Goal: Information Seeking & Learning: Learn about a topic

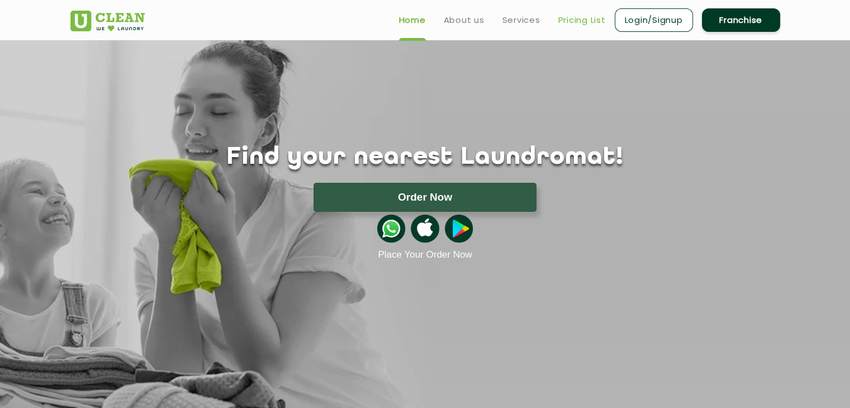
click at [577, 16] on link "Pricing List" at bounding box center [582, 19] width 48 height 13
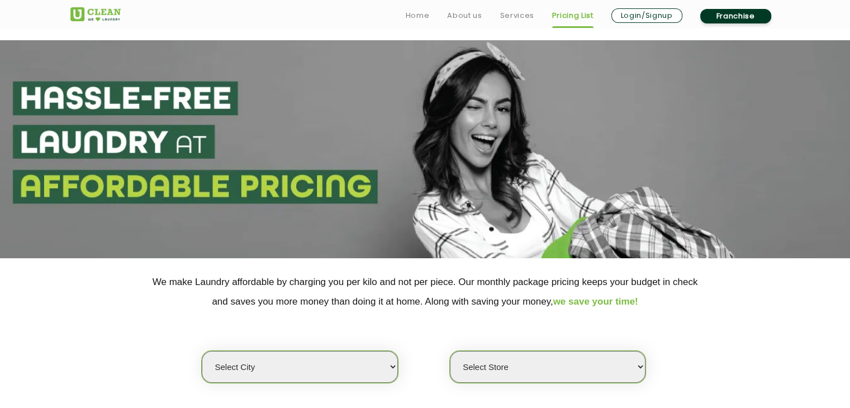
scroll to position [221, 0]
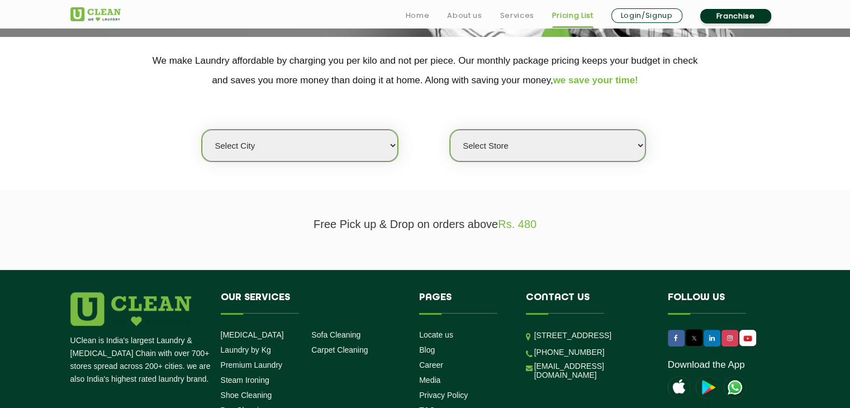
click at [293, 148] on select "Select city [GEOGRAPHIC_DATA] [GEOGRAPHIC_DATA] [GEOGRAPHIC_DATA] [GEOGRAPHIC_D…" at bounding box center [300, 146] width 196 height 32
click at [291, 144] on select "Select city [GEOGRAPHIC_DATA] [GEOGRAPHIC_DATA] [GEOGRAPHIC_DATA] [GEOGRAPHIC_D…" at bounding box center [300, 146] width 196 height 32
select select "65"
click at [202, 130] on select "Select city [GEOGRAPHIC_DATA] [GEOGRAPHIC_DATA] [GEOGRAPHIC_DATA] [GEOGRAPHIC_D…" at bounding box center [300, 146] width 196 height 32
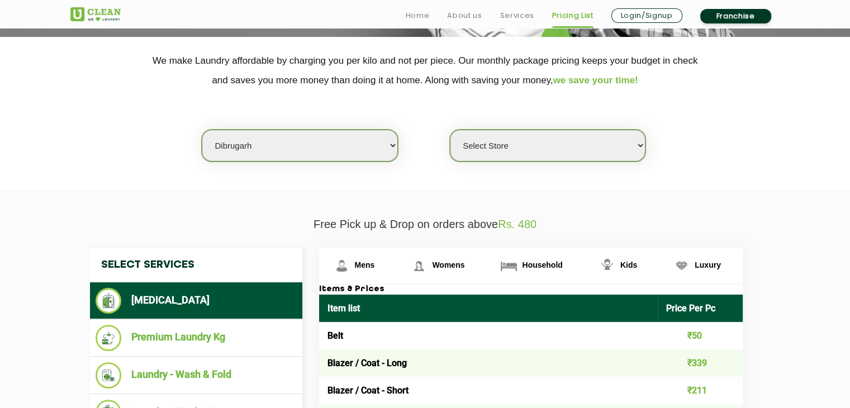
click at [480, 137] on select "Select Store [GEOGRAPHIC_DATA] [GEOGRAPHIC_DATA] [GEOGRAPHIC_DATA]" at bounding box center [548, 146] width 196 height 32
click at [450, 130] on select "Select Store [GEOGRAPHIC_DATA] [GEOGRAPHIC_DATA] [GEOGRAPHIC_DATA]" at bounding box center [548, 146] width 196 height 32
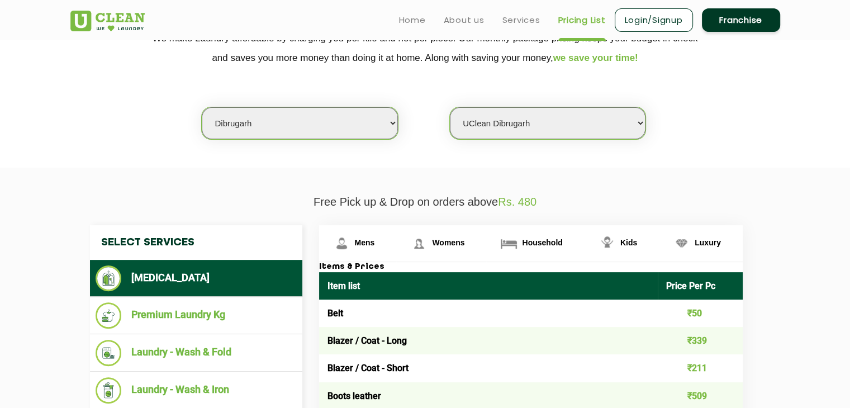
scroll to position [243, 0]
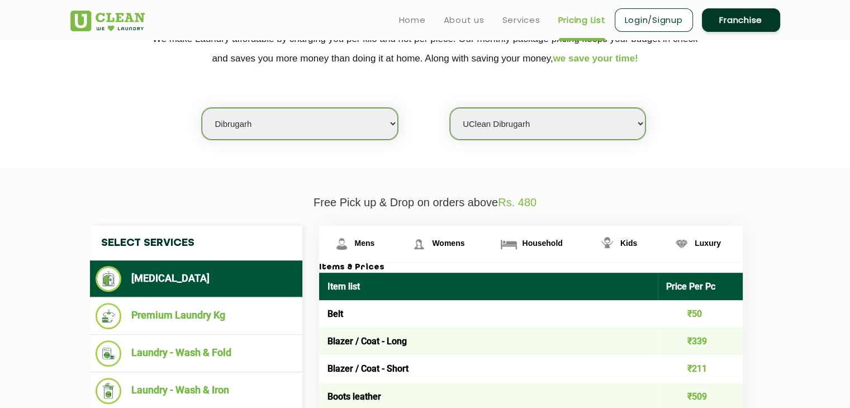
click at [492, 124] on select "Select Store [GEOGRAPHIC_DATA] [GEOGRAPHIC_DATA] [GEOGRAPHIC_DATA]" at bounding box center [548, 124] width 196 height 32
select select "298"
click at [450, 108] on select "Select Store [GEOGRAPHIC_DATA] [GEOGRAPHIC_DATA] [GEOGRAPHIC_DATA]" at bounding box center [548, 124] width 196 height 32
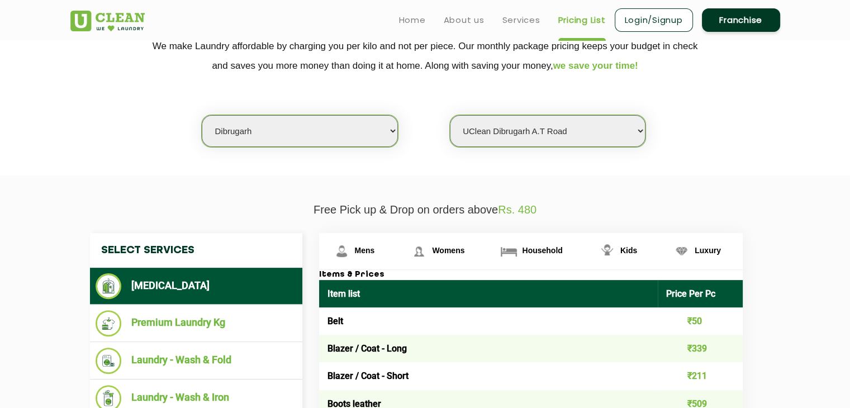
scroll to position [174, 0]
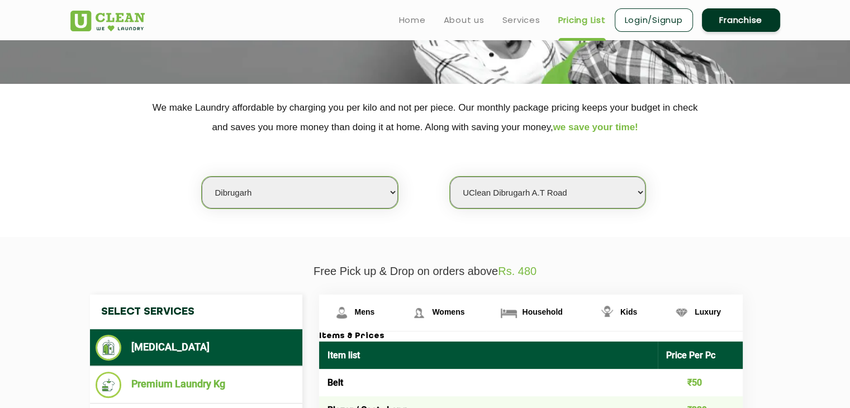
click at [250, 204] on select "Select city [GEOGRAPHIC_DATA] [GEOGRAPHIC_DATA] [GEOGRAPHIC_DATA] [GEOGRAPHIC_D…" at bounding box center [300, 193] width 196 height 32
select select "76"
click at [202, 177] on select "Select city [GEOGRAPHIC_DATA] [GEOGRAPHIC_DATA] [GEOGRAPHIC_DATA] [GEOGRAPHIC_D…" at bounding box center [300, 193] width 196 height 32
click at [520, 193] on select "Select Store UClean Patia [GEOGRAPHIC_DATA] UClean Z1 Apartment [GEOGRAPHIC_DAT…" at bounding box center [548, 193] width 196 height 32
select select "237"
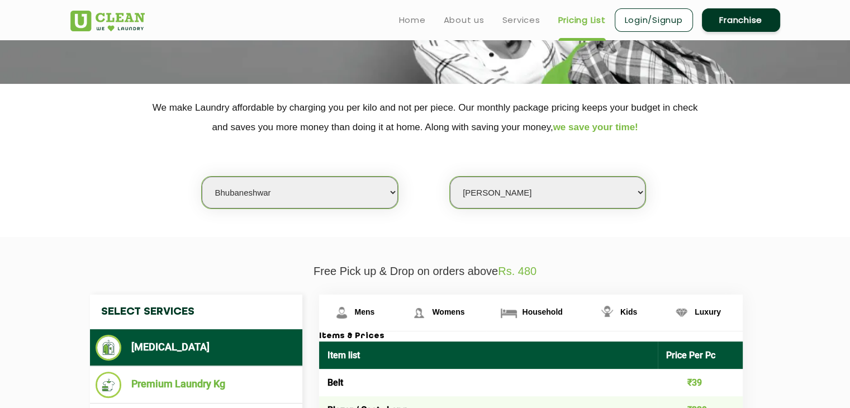
click at [450, 177] on select "Select Store UClean Patia [GEOGRAPHIC_DATA] UClean Z1 Apartment [GEOGRAPHIC_DAT…" at bounding box center [548, 193] width 196 height 32
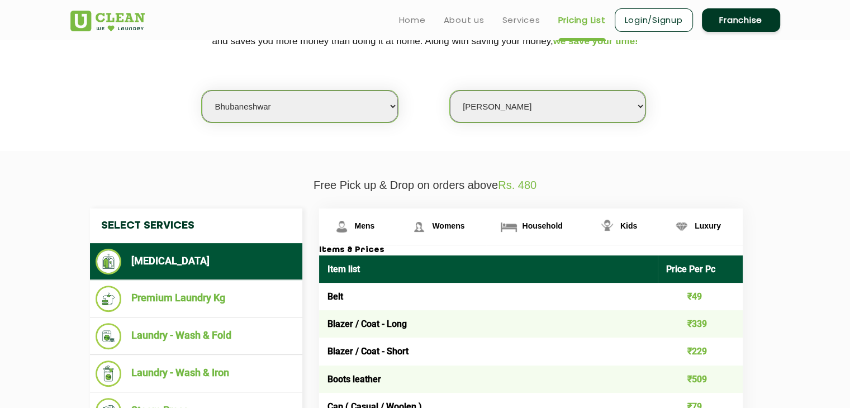
scroll to position [259, 0]
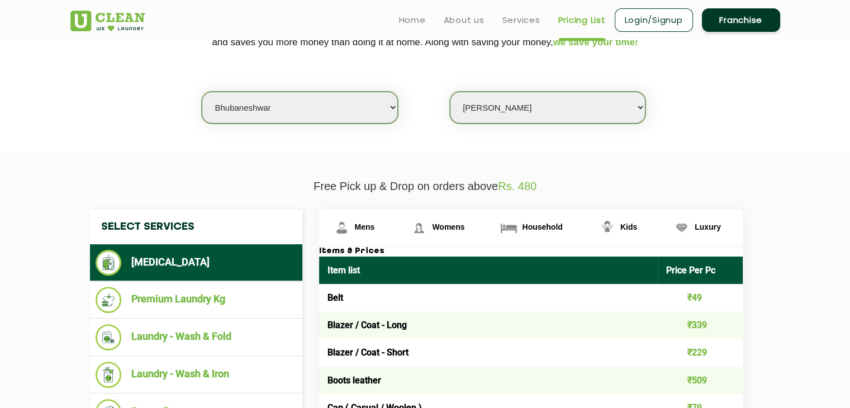
click at [307, 112] on select "Select city [GEOGRAPHIC_DATA] [GEOGRAPHIC_DATA] [GEOGRAPHIC_DATA] [GEOGRAPHIC_D…" at bounding box center [300, 108] width 196 height 32
select select "65"
click at [202, 92] on select "Select city [GEOGRAPHIC_DATA] [GEOGRAPHIC_DATA] [GEOGRAPHIC_DATA] [GEOGRAPHIC_D…" at bounding box center [300, 108] width 196 height 32
select select "0"
